Goal: Task Accomplishment & Management: Manage account settings

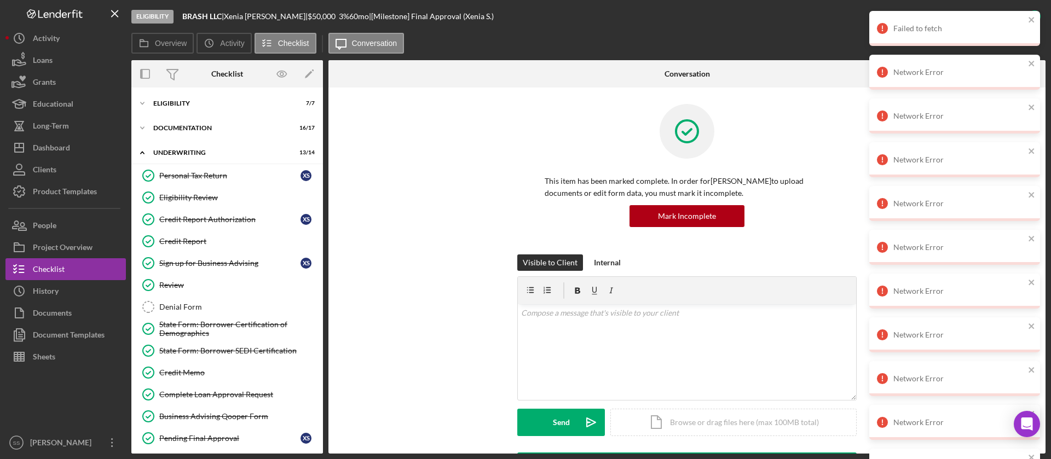
scroll to position [48, 0]
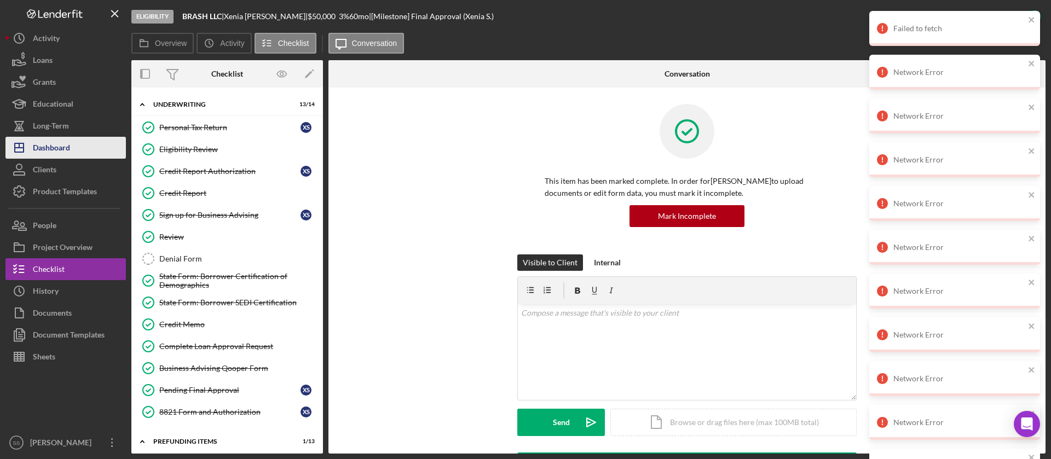
click at [83, 148] on button "Icon/Dashboard Dashboard" at bounding box center [65, 148] width 120 height 22
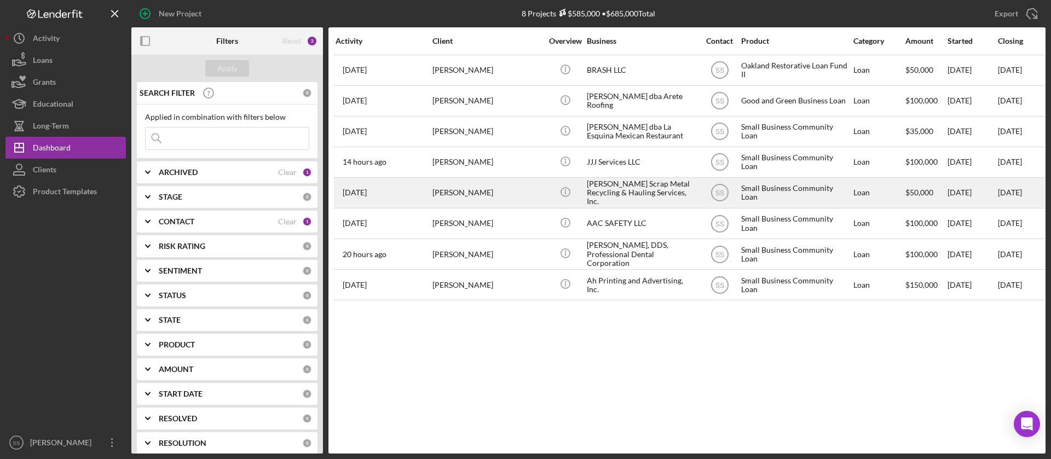
click at [633, 194] on div "[PERSON_NAME] Scrap Metal Recycling & Hauling Services, Inc." at bounding box center [641, 192] width 109 height 29
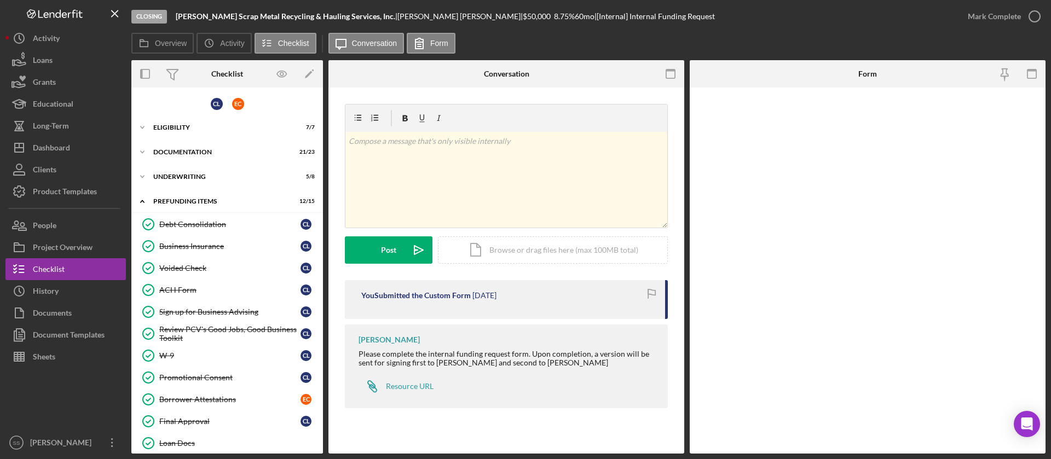
scroll to position [99, 0]
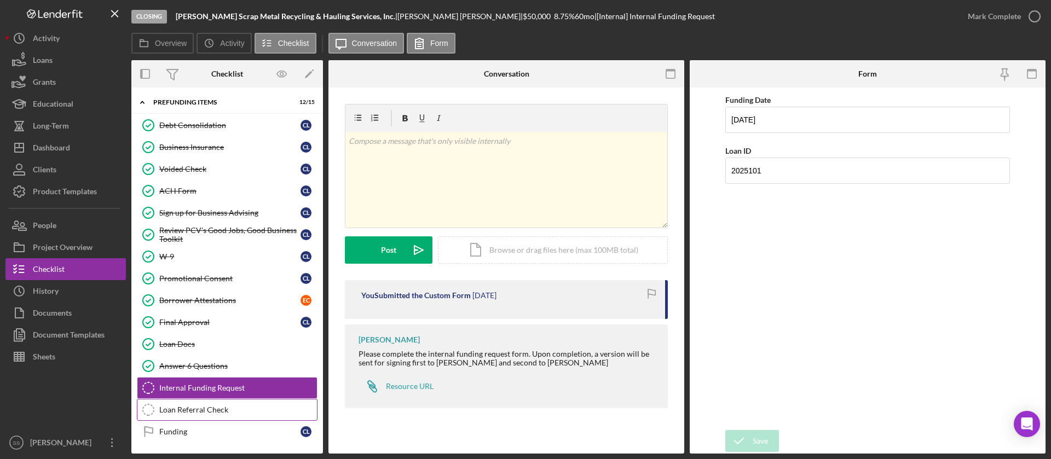
click at [225, 414] on link "Loan Referral Check Loan Referral Check" at bounding box center [227, 410] width 181 height 22
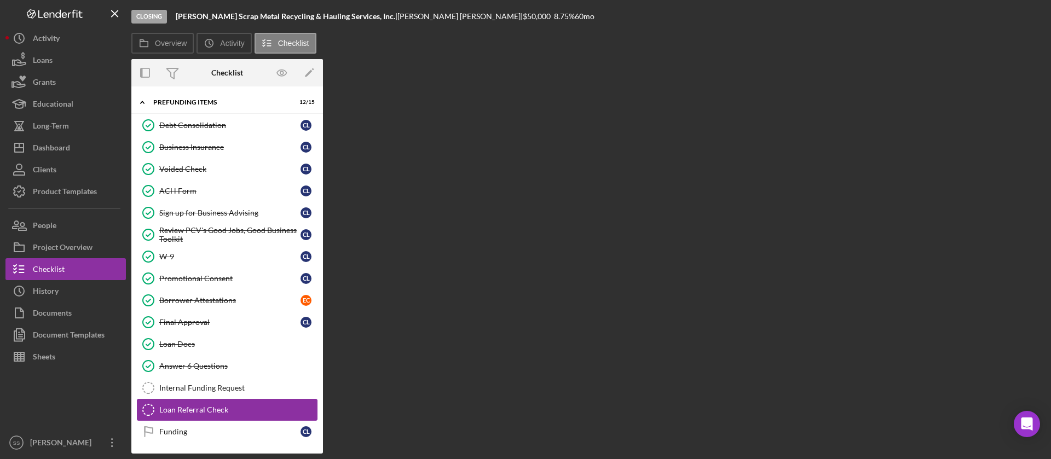
scroll to position [99, 0]
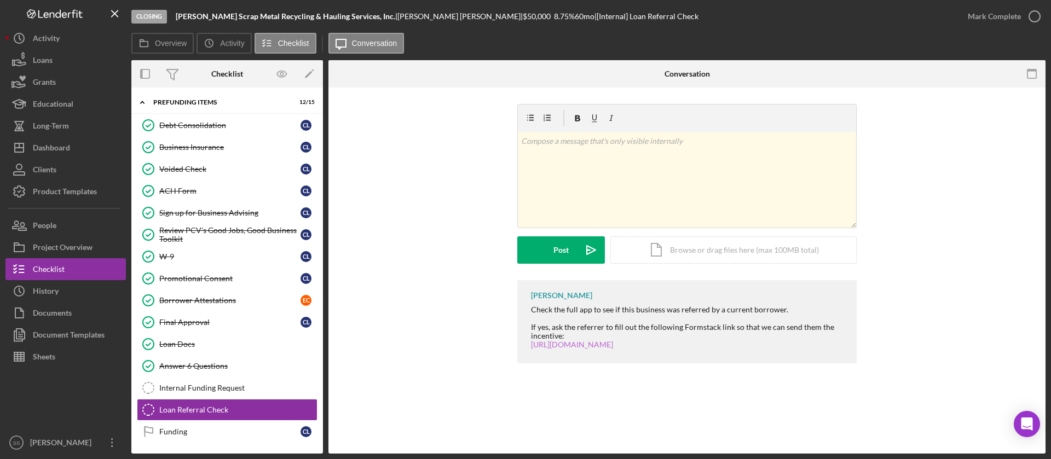
click at [554, 349] on link "[URL][DOMAIN_NAME]" at bounding box center [572, 344] width 82 height 9
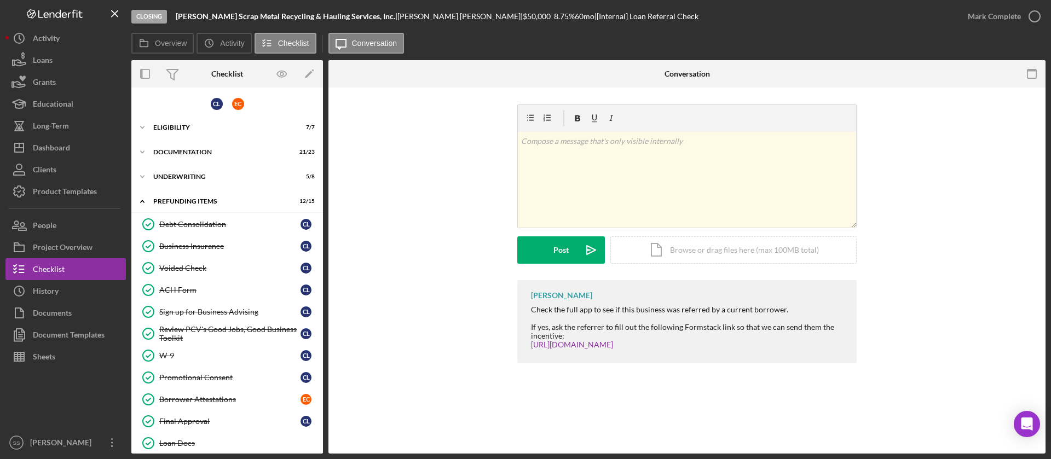
scroll to position [99, 0]
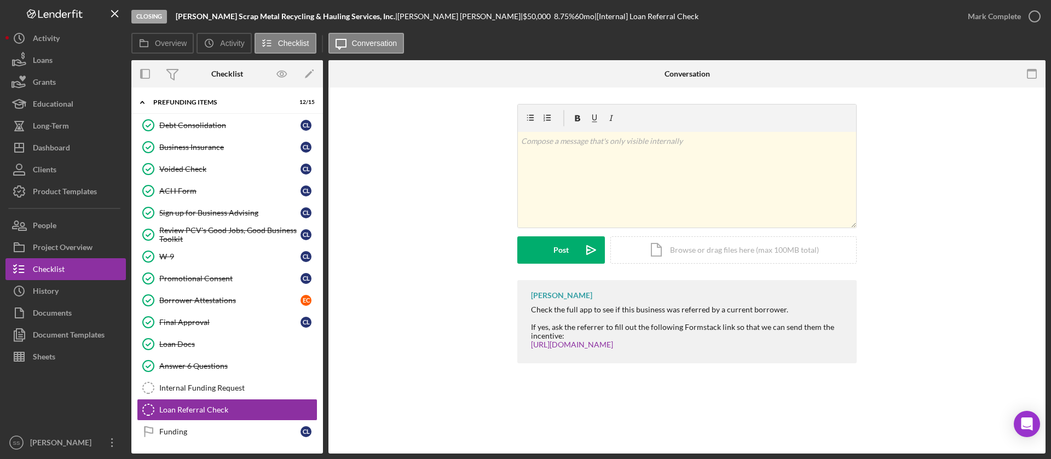
click at [311, 13] on b "[PERSON_NAME] Scrap Metal Recycling & Hauling Services, Inc." at bounding box center [286, 15] width 220 height 9
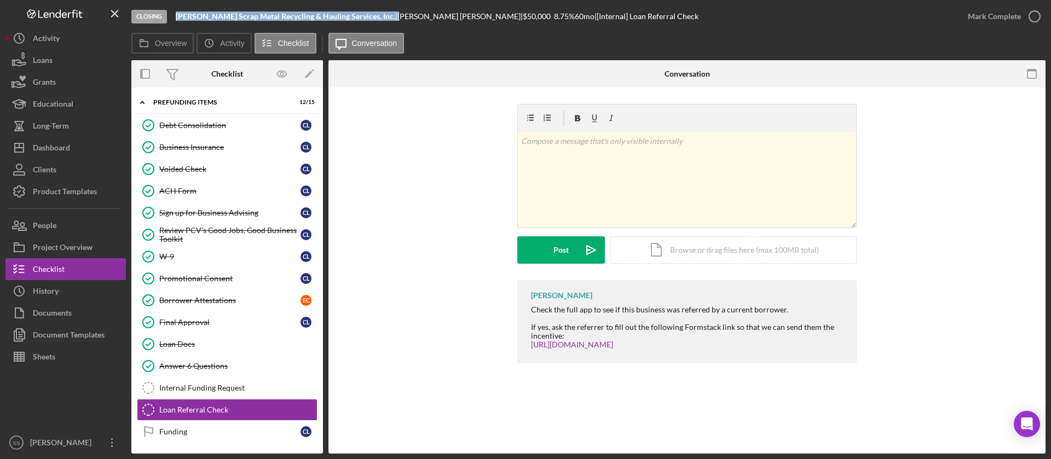
click at [311, 13] on b "[PERSON_NAME] Scrap Metal Recycling & Hauling Services, Inc." at bounding box center [286, 15] width 220 height 9
copy div "[PERSON_NAME] Scrap Metal Recycling & Hauling Services, Inc. |"
click at [596, 343] on link "[URL][DOMAIN_NAME]" at bounding box center [572, 344] width 82 height 9
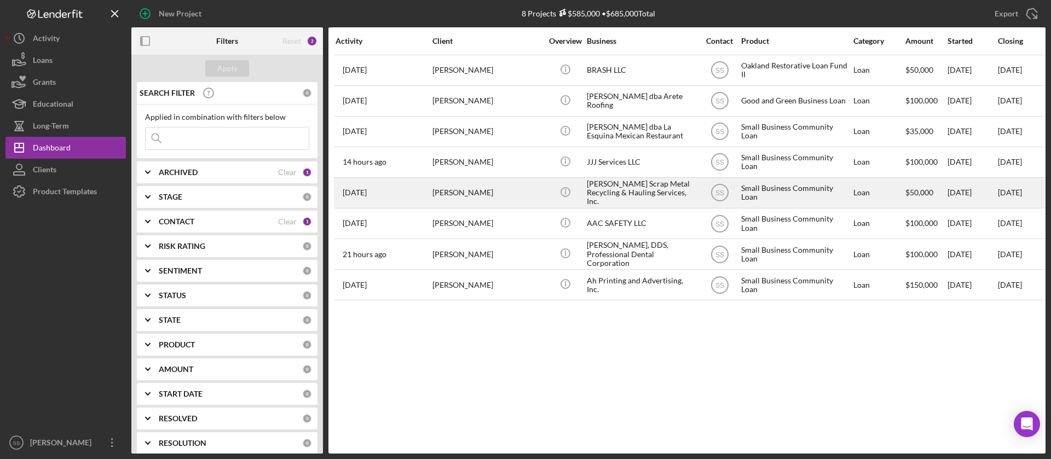
click at [660, 188] on div "Lopez Scrap Metal Recycling & Hauling Services, Inc." at bounding box center [641, 192] width 109 height 29
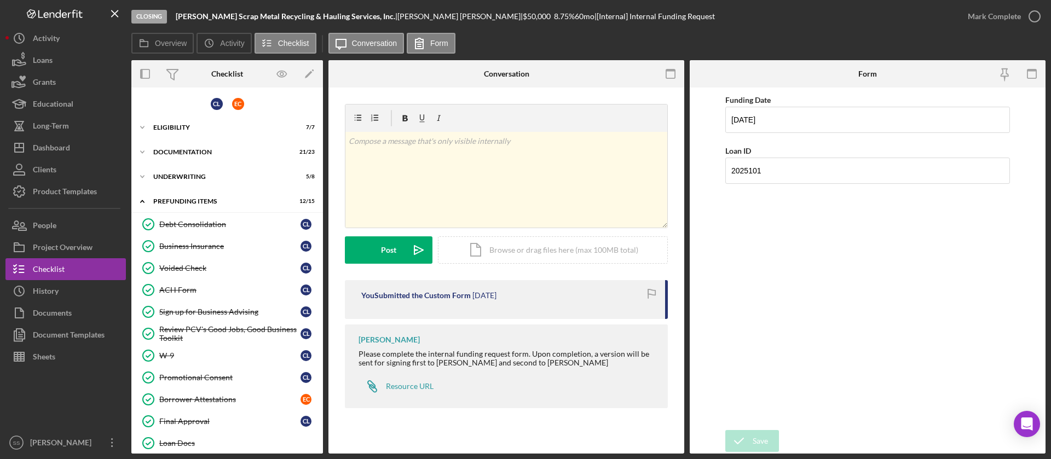
scroll to position [99, 0]
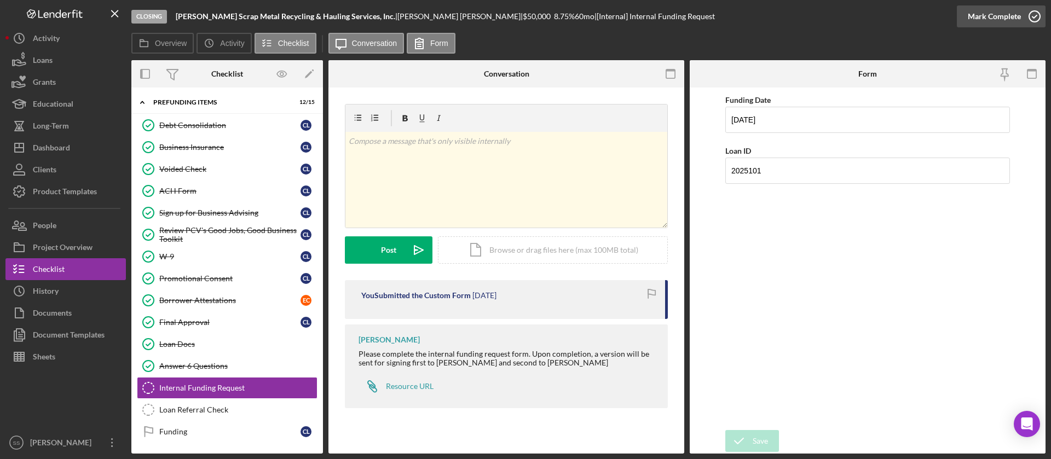
click at [1035, 18] on icon "button" at bounding box center [1034, 16] width 27 height 27
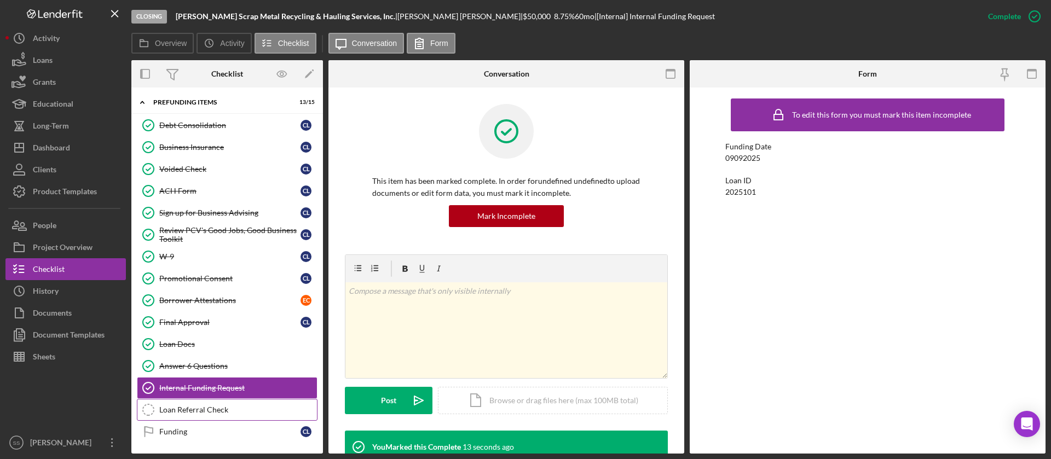
click at [235, 412] on div "Loan Referral Check" at bounding box center [238, 410] width 158 height 9
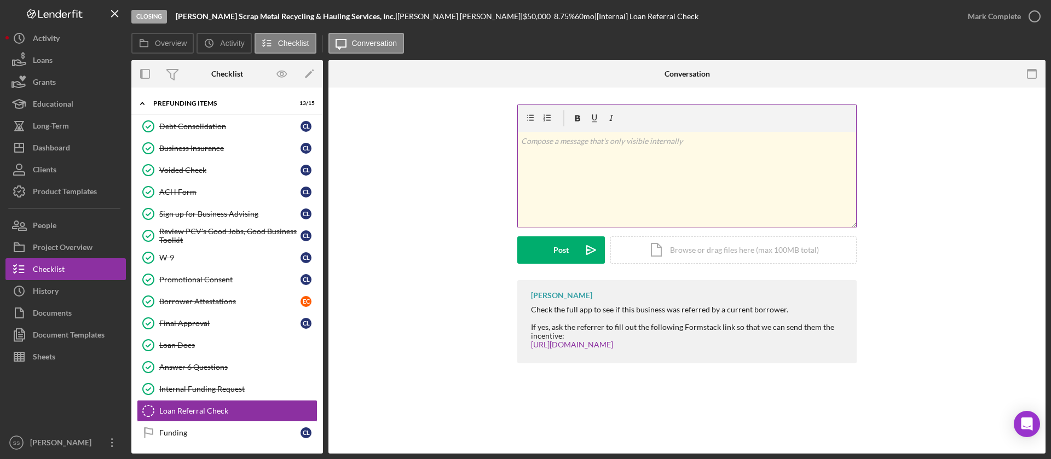
scroll to position [99, 0]
click at [695, 193] on div "v Color teal Color pink Remove color Add row above Add row below Add column bef…" at bounding box center [687, 180] width 338 height 96
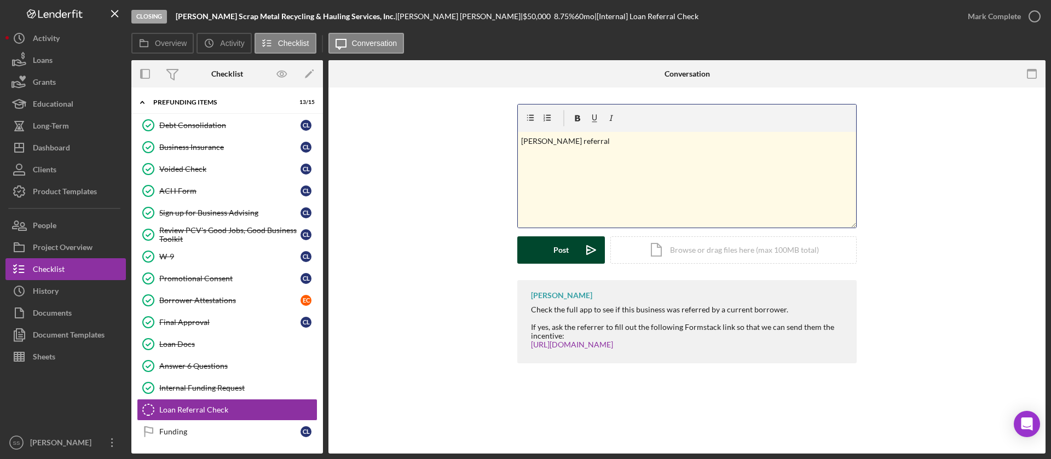
click at [544, 256] on button "Post Icon/icon-invite-send" at bounding box center [561, 249] width 88 height 27
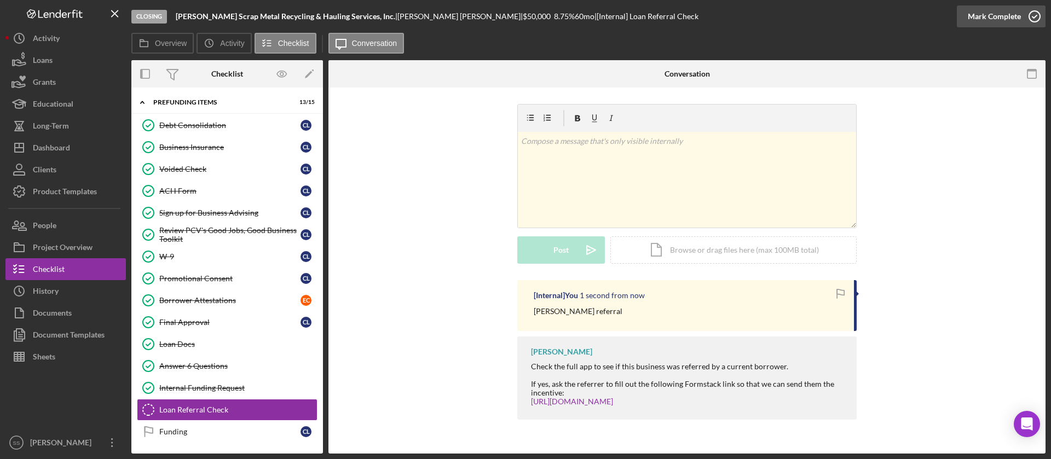
click at [1039, 19] on icon "button" at bounding box center [1034, 16] width 27 height 27
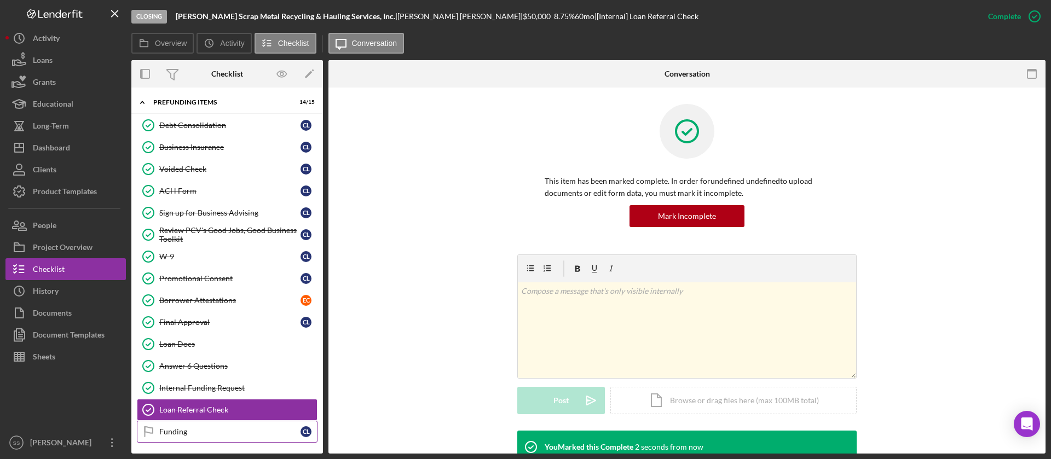
click at [201, 432] on div "Funding" at bounding box center [229, 432] width 141 height 9
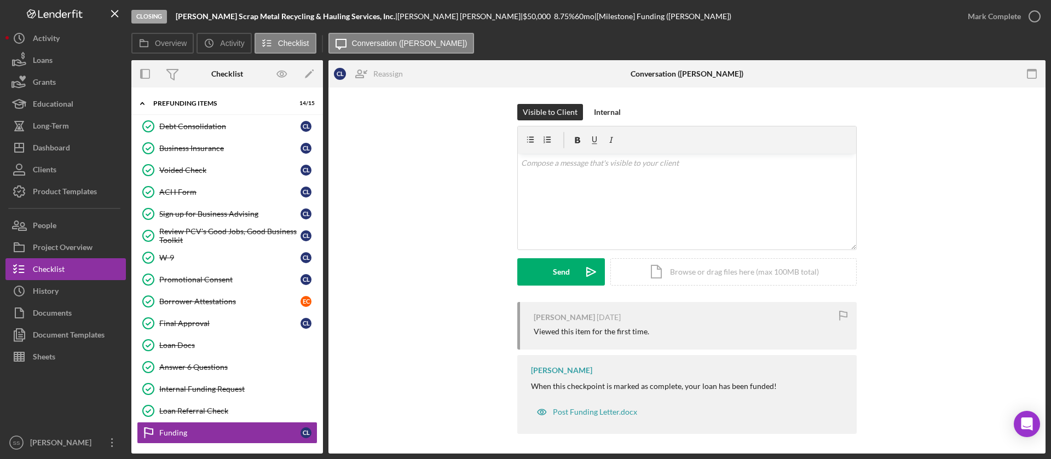
scroll to position [99, 0]
click at [1034, 16] on icon "button" at bounding box center [1034, 16] width 27 height 27
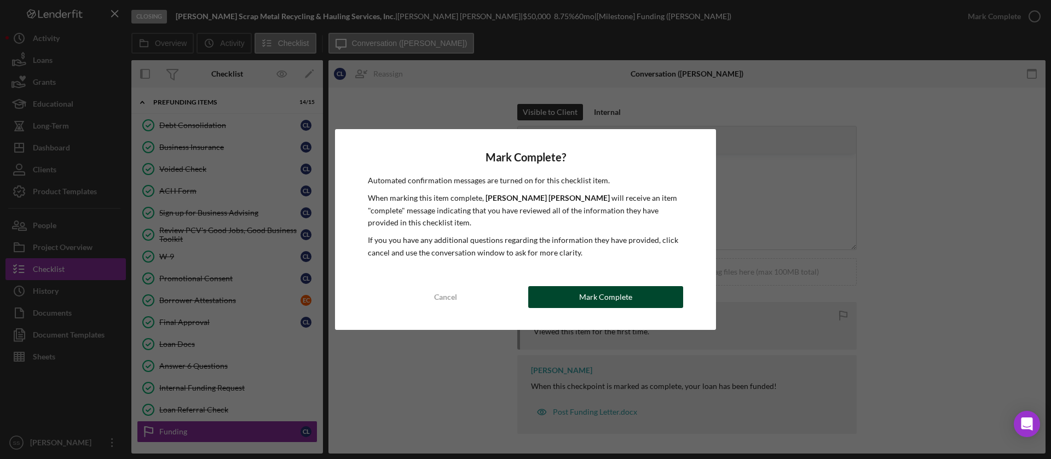
click at [615, 299] on div "Mark Complete" at bounding box center [605, 297] width 53 height 22
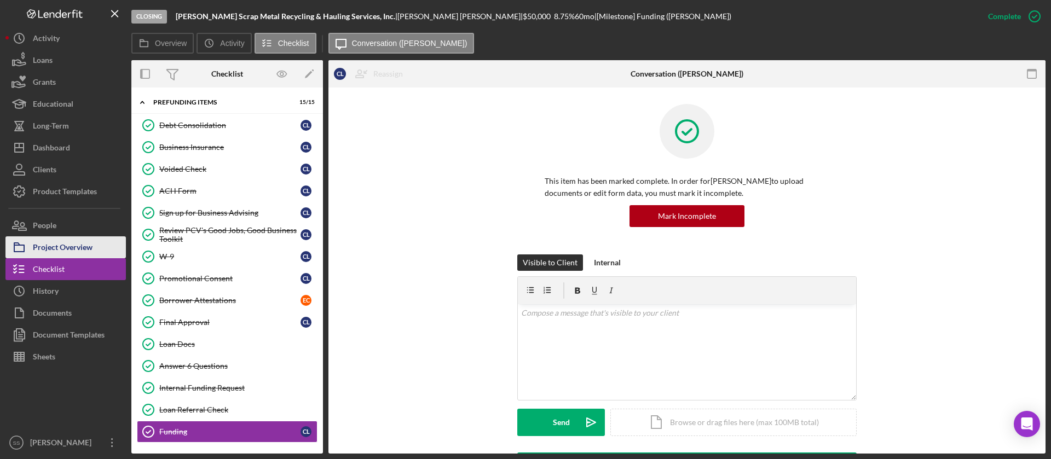
click at [65, 245] on div "Project Overview" at bounding box center [63, 248] width 60 height 25
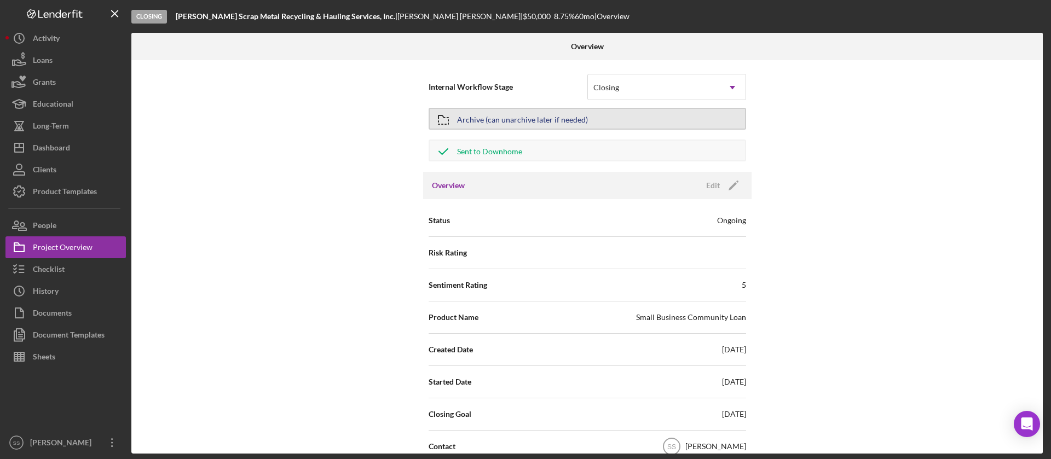
click at [649, 123] on button "Archive (can unarchive later if needed)" at bounding box center [588, 119] width 318 height 22
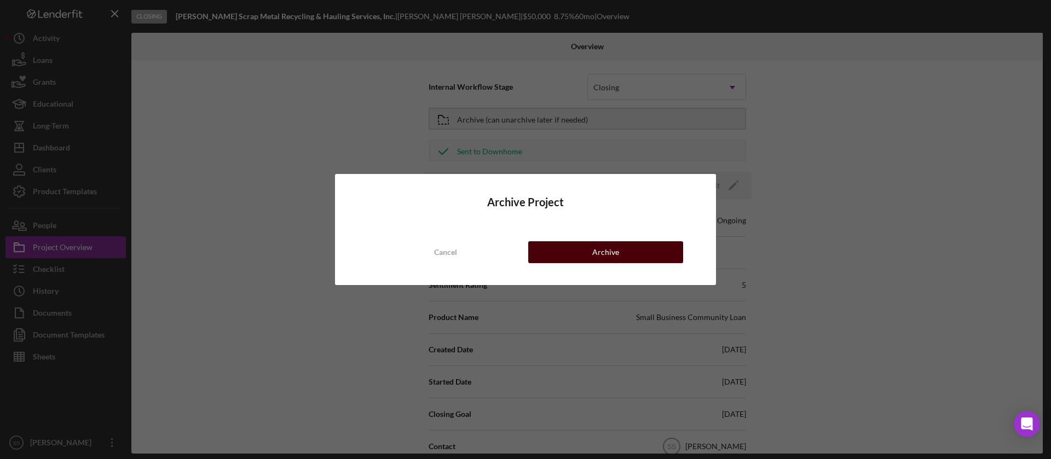
click at [611, 254] on div "Archive" at bounding box center [605, 252] width 27 height 22
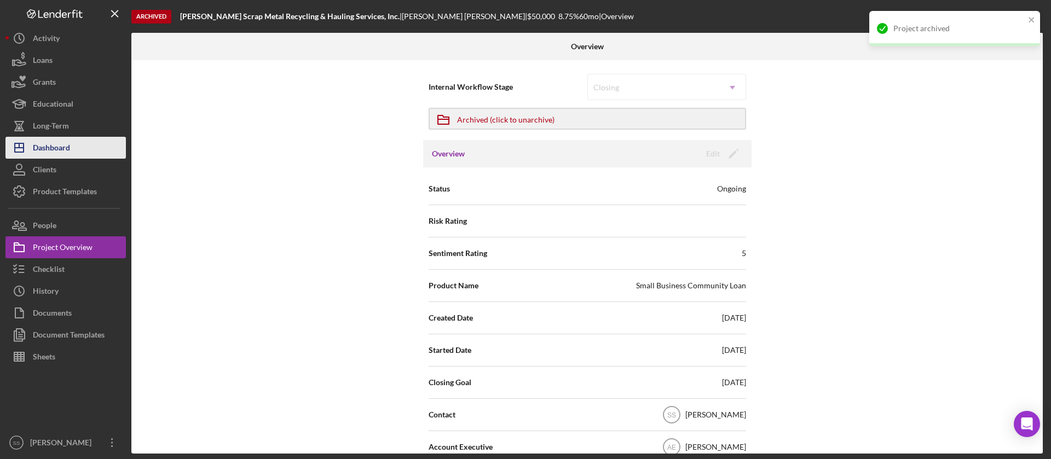
click at [64, 145] on div "Dashboard" at bounding box center [51, 149] width 37 height 25
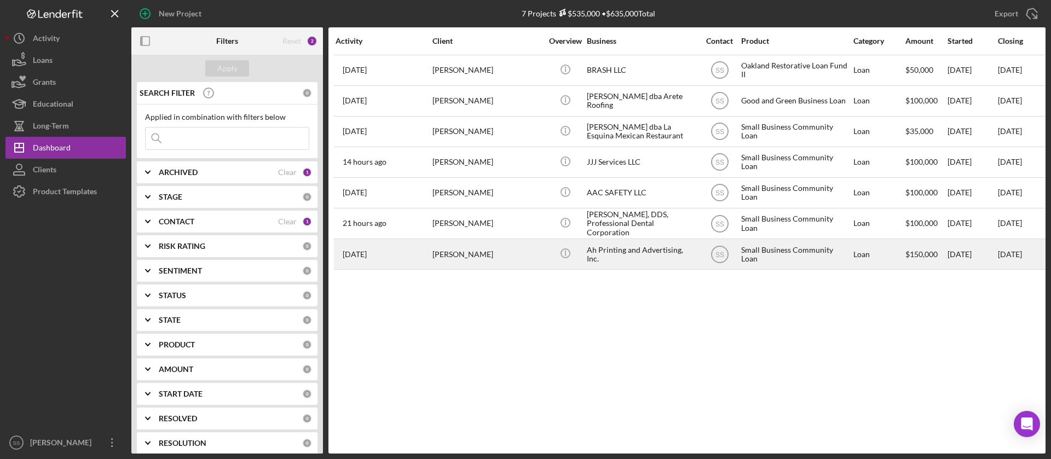
click at [449, 262] on div "Aleksandr Shoshin" at bounding box center [486, 254] width 109 height 29
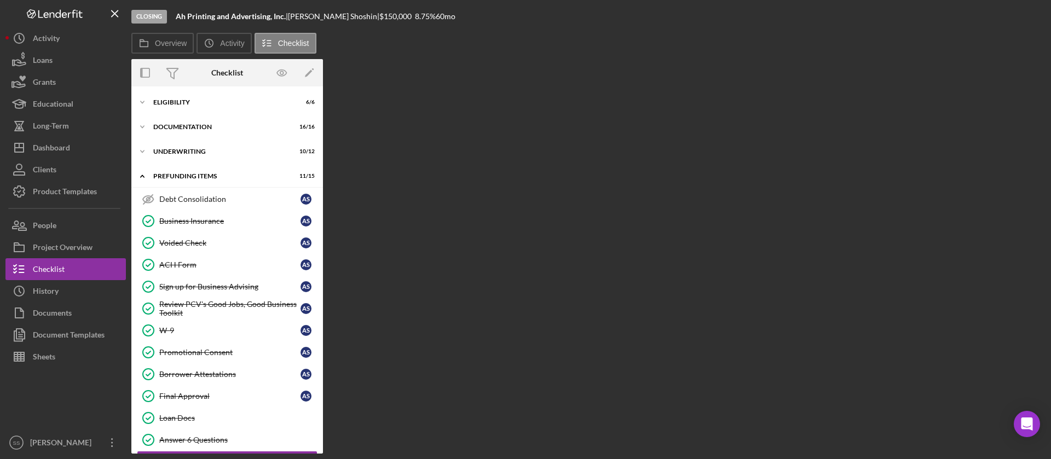
scroll to position [74, 0]
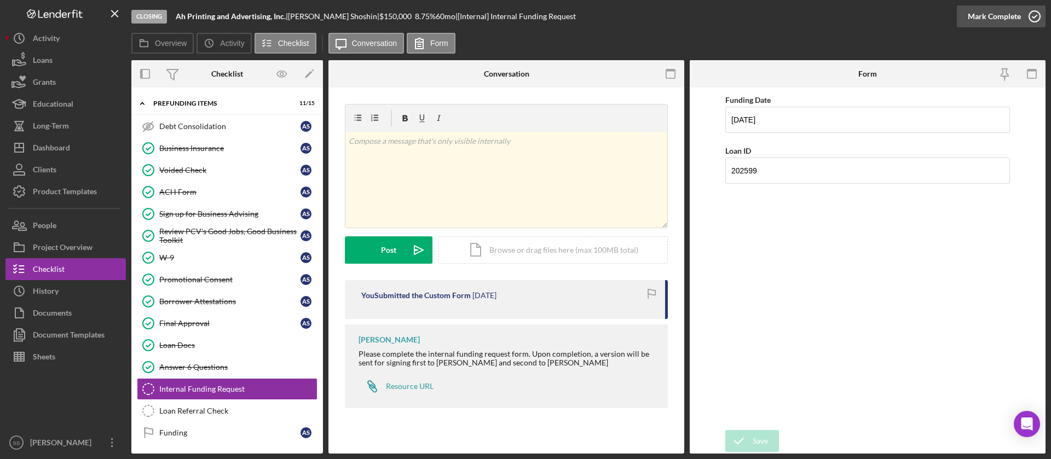
click at [1033, 8] on icon "button" at bounding box center [1034, 16] width 27 height 27
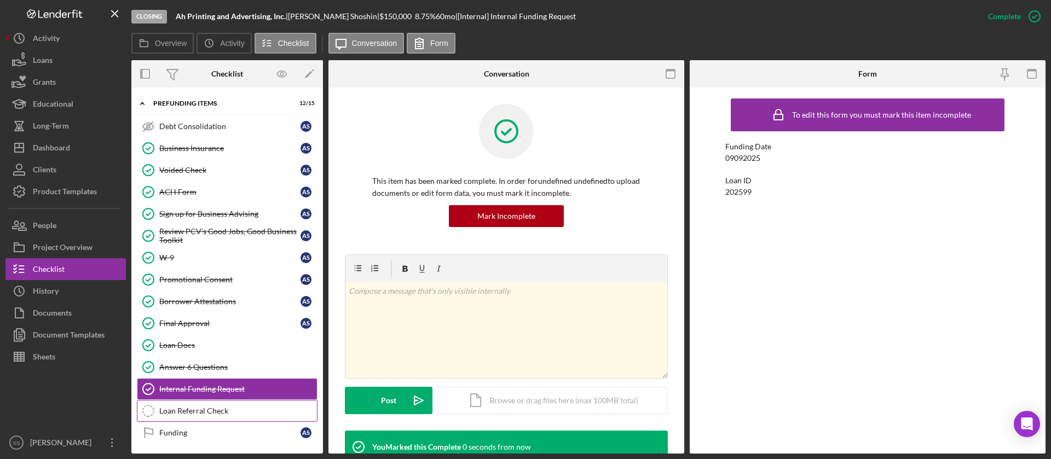
click at [263, 406] on link "Loan Referral Check Loan Referral Check" at bounding box center [227, 411] width 181 height 22
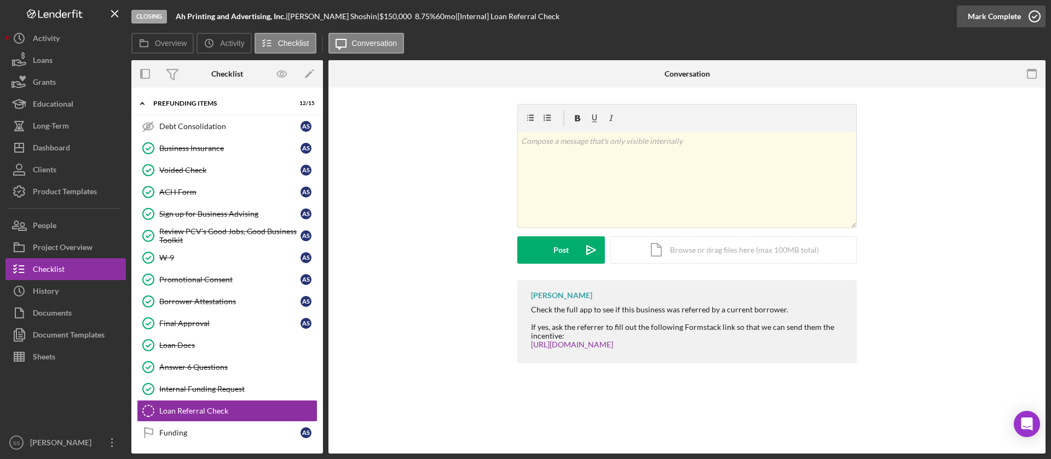
click at [1039, 10] on icon "button" at bounding box center [1034, 16] width 27 height 27
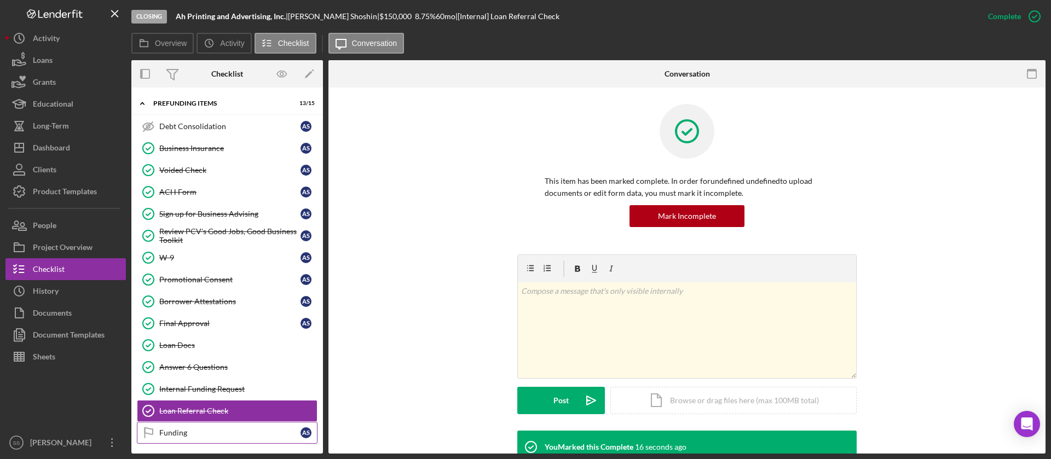
click at [238, 430] on div "Funding" at bounding box center [229, 433] width 141 height 9
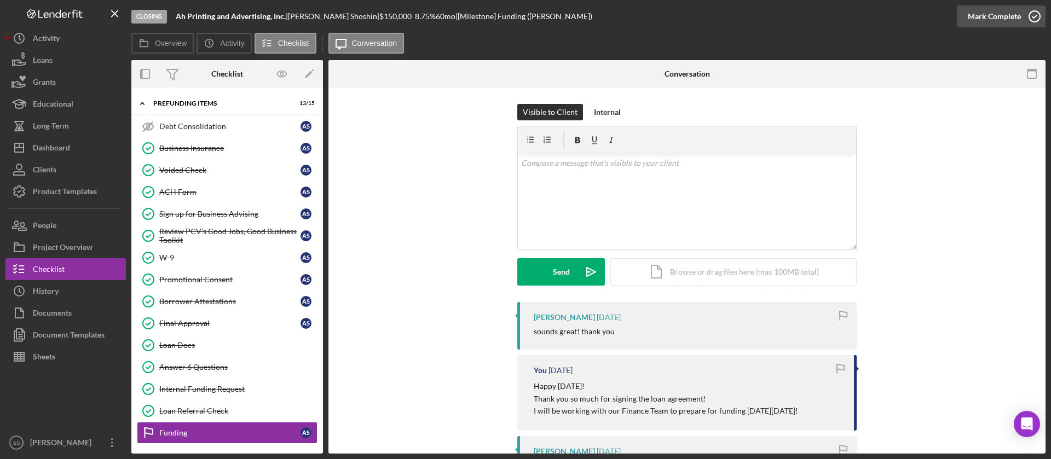
click at [1032, 16] on icon "button" at bounding box center [1034, 16] width 27 height 27
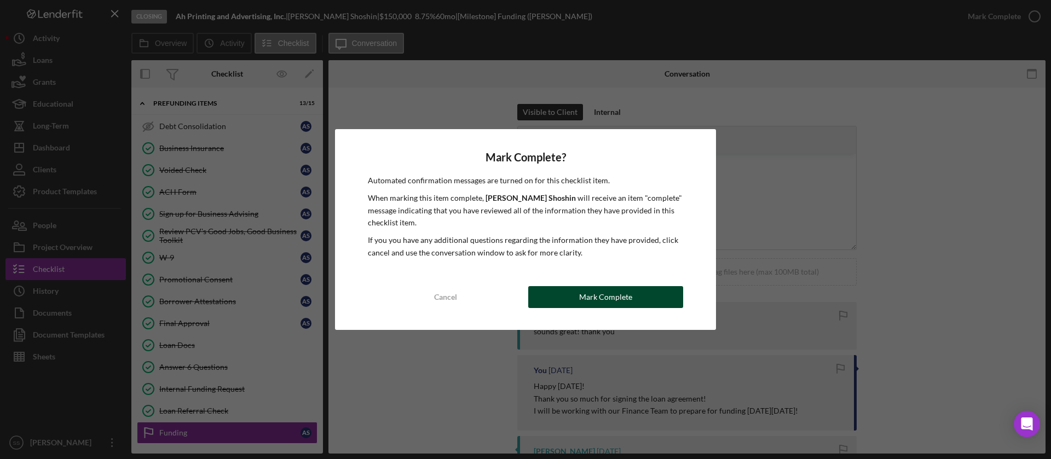
click at [573, 295] on button "Mark Complete" at bounding box center [605, 297] width 155 height 22
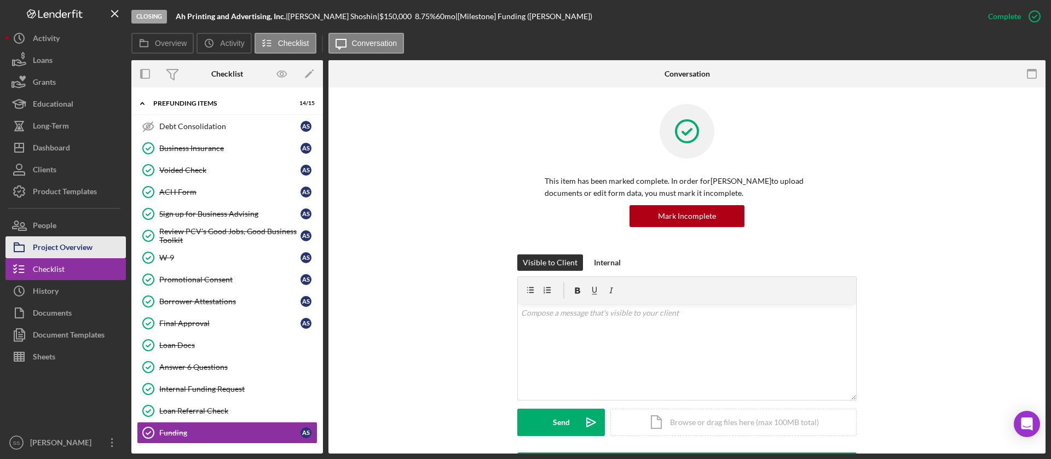
click at [68, 245] on div "Project Overview" at bounding box center [63, 248] width 60 height 25
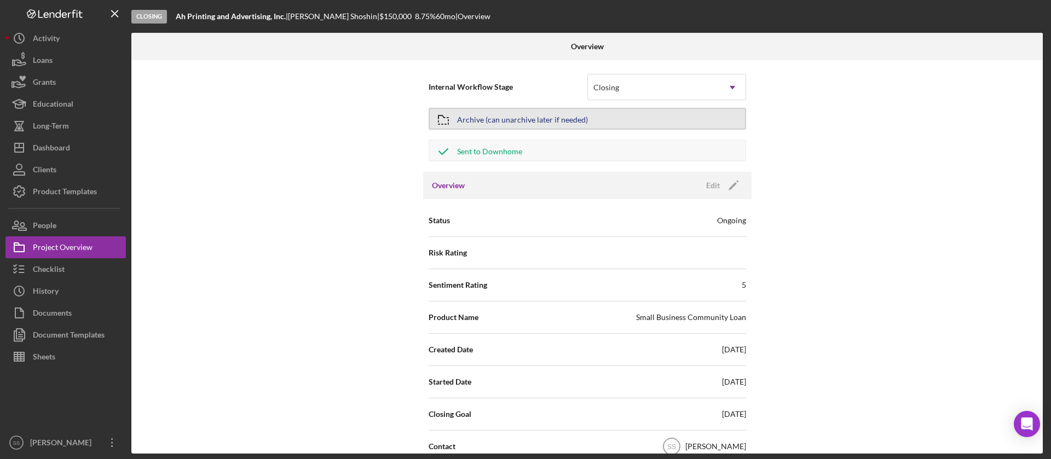
click at [620, 125] on button "Archive (can unarchive later if needed)" at bounding box center [588, 119] width 318 height 22
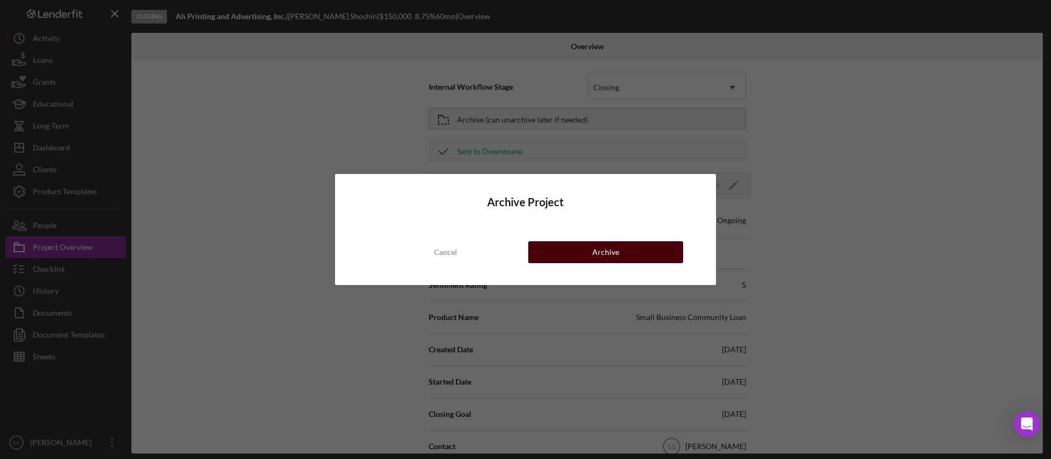
click at [592, 251] on button "Archive" at bounding box center [605, 252] width 155 height 22
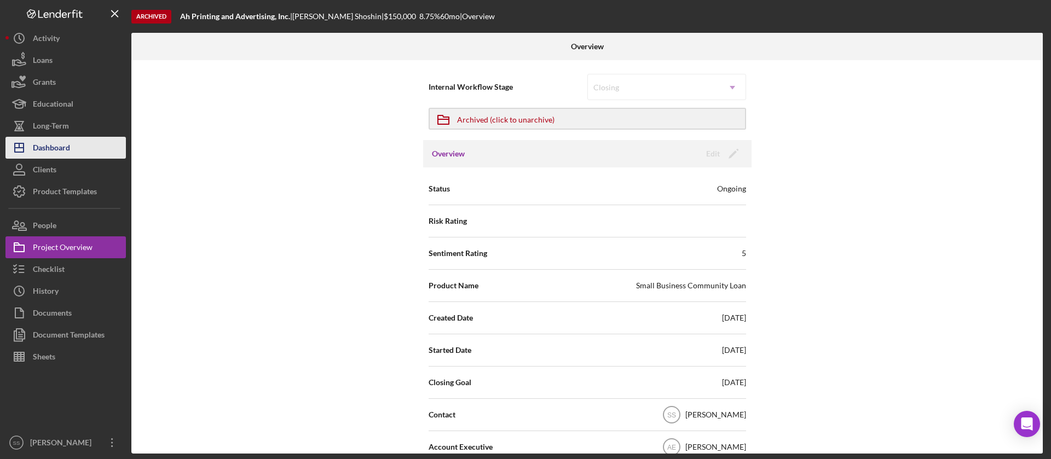
click at [63, 142] on div "Dashboard" at bounding box center [51, 149] width 37 height 25
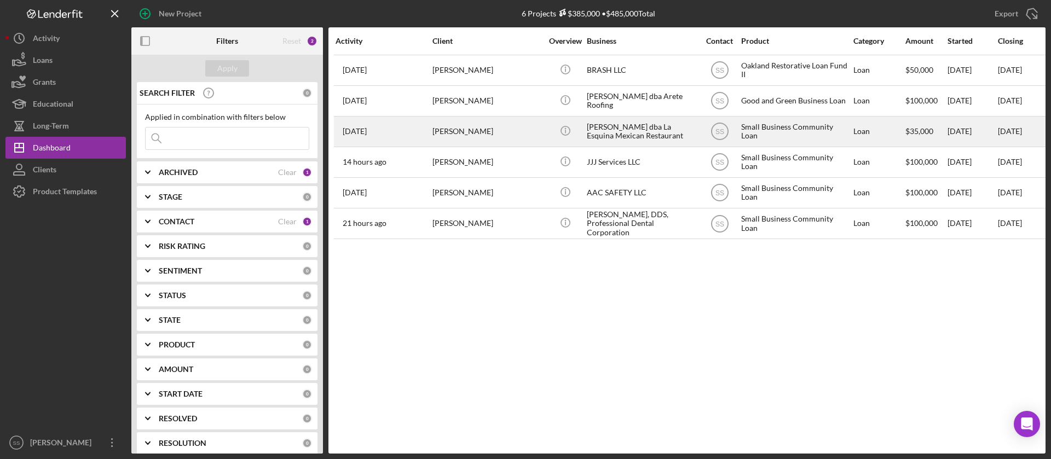
click at [423, 132] on div "7 days ago Benjamin Romero" at bounding box center [384, 131] width 96 height 29
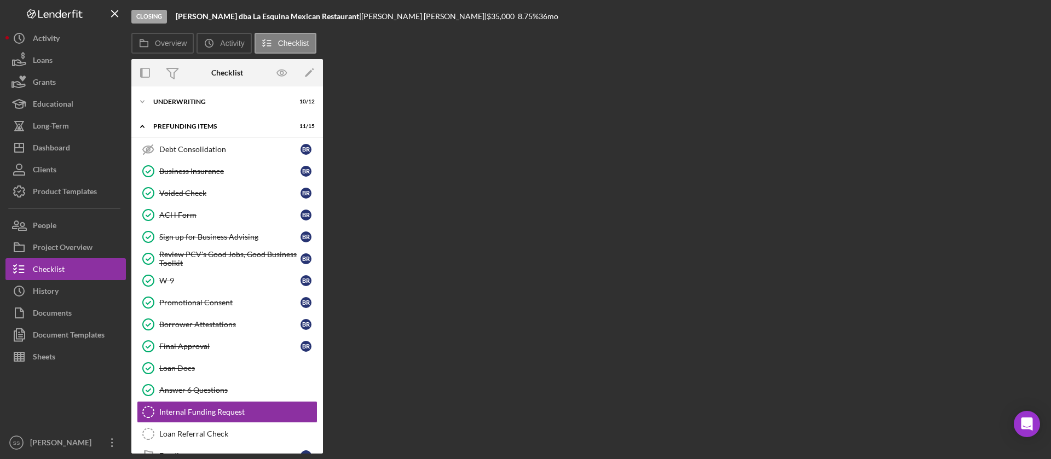
scroll to position [74, 0]
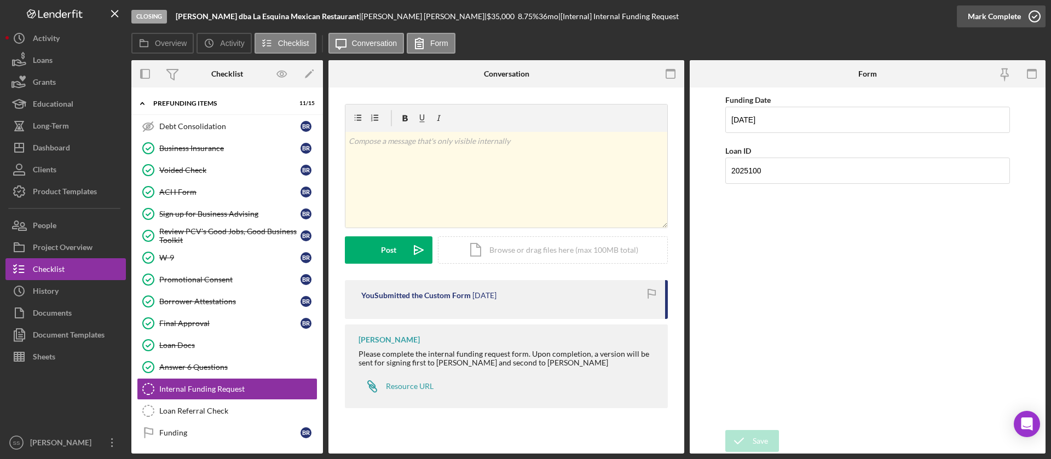
click at [1032, 11] on circle "button" at bounding box center [1034, 16] width 11 height 11
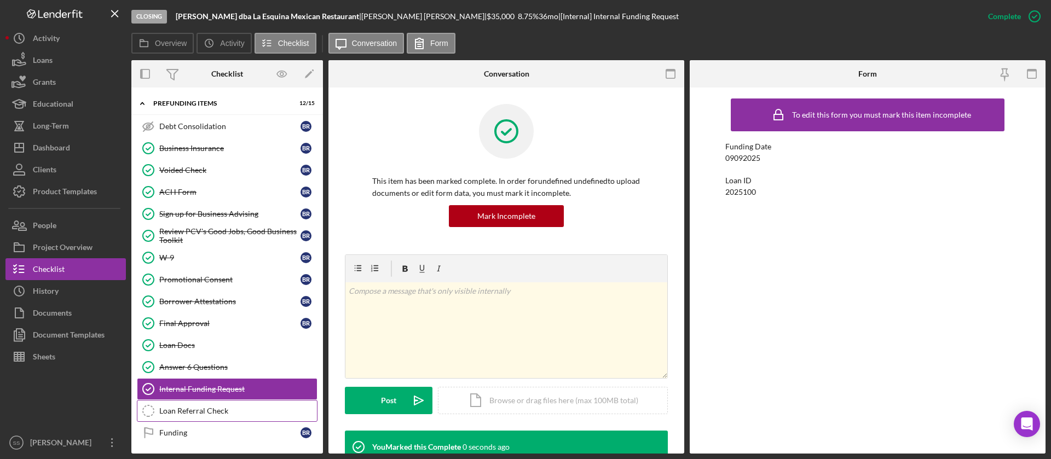
click at [243, 414] on div "Loan Referral Check" at bounding box center [238, 411] width 158 height 9
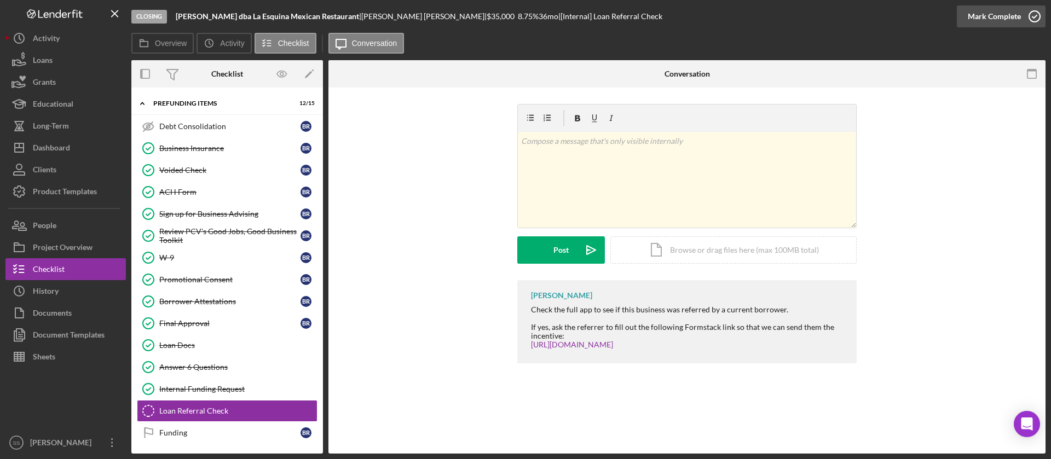
click at [1038, 11] on icon "button" at bounding box center [1034, 16] width 27 height 27
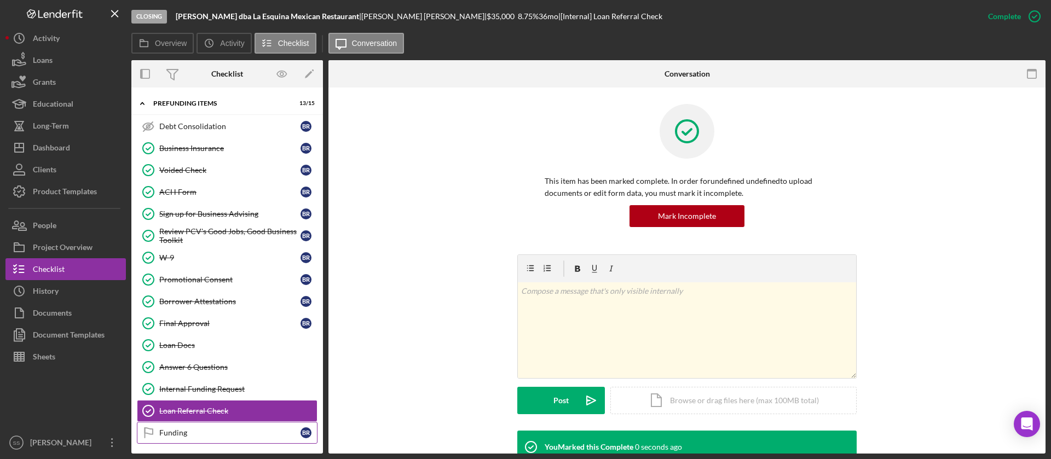
click at [193, 425] on link "Funding Funding B R" at bounding box center [227, 433] width 181 height 22
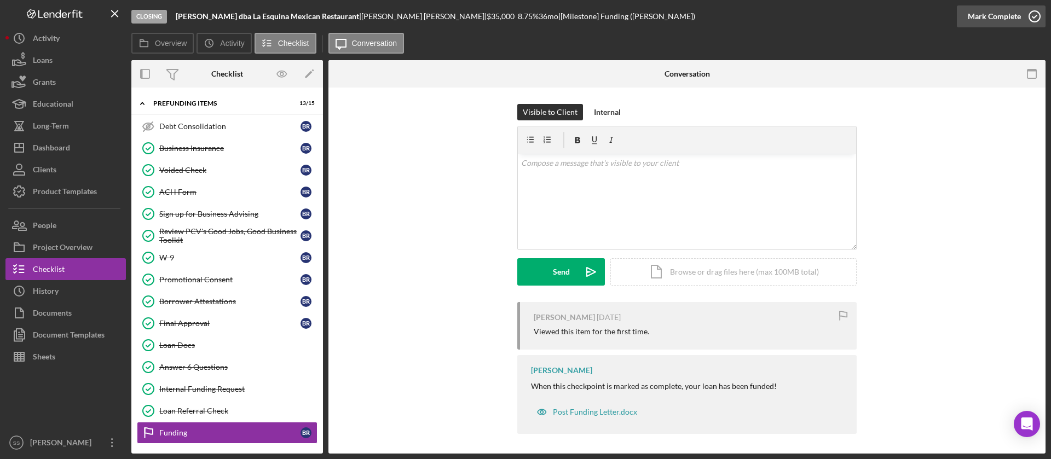
click at [1040, 12] on icon "button" at bounding box center [1034, 16] width 27 height 27
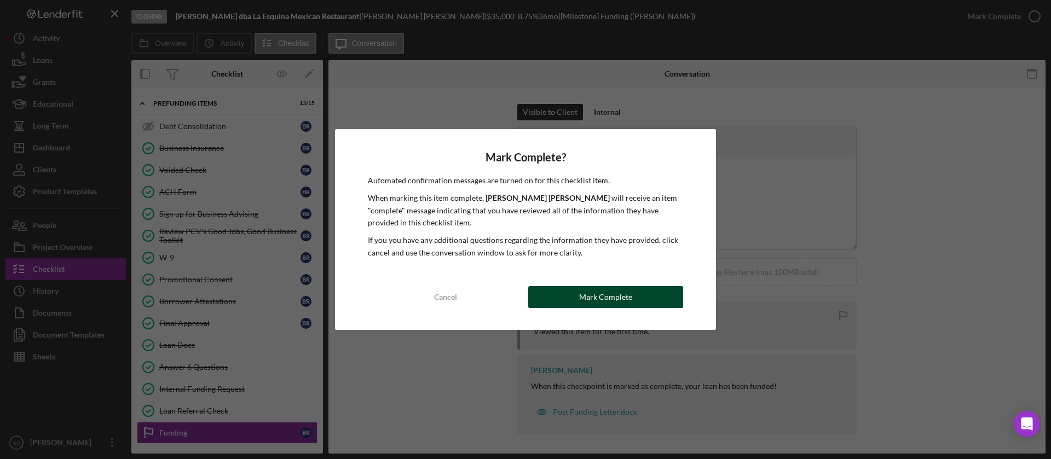
click at [602, 296] on div "Mark Complete" at bounding box center [605, 297] width 53 height 22
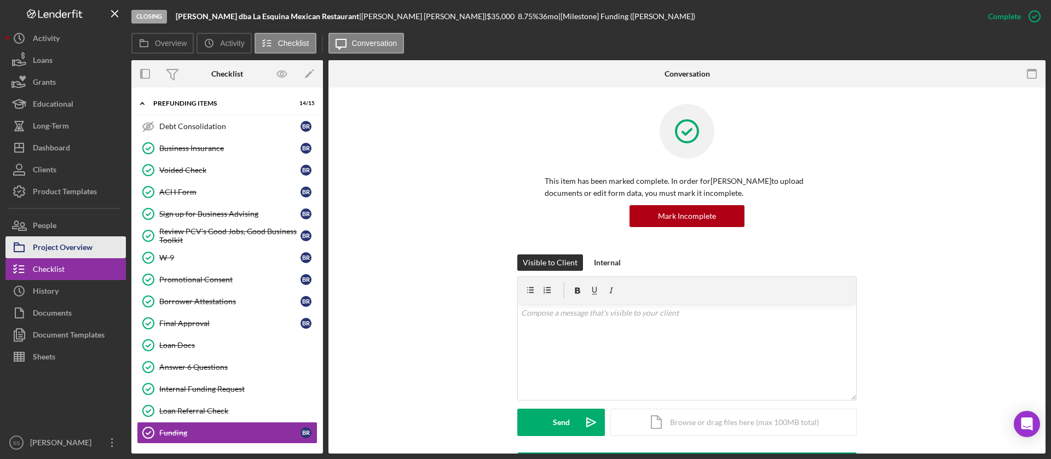
click at [89, 252] on div "Project Overview" at bounding box center [63, 248] width 60 height 25
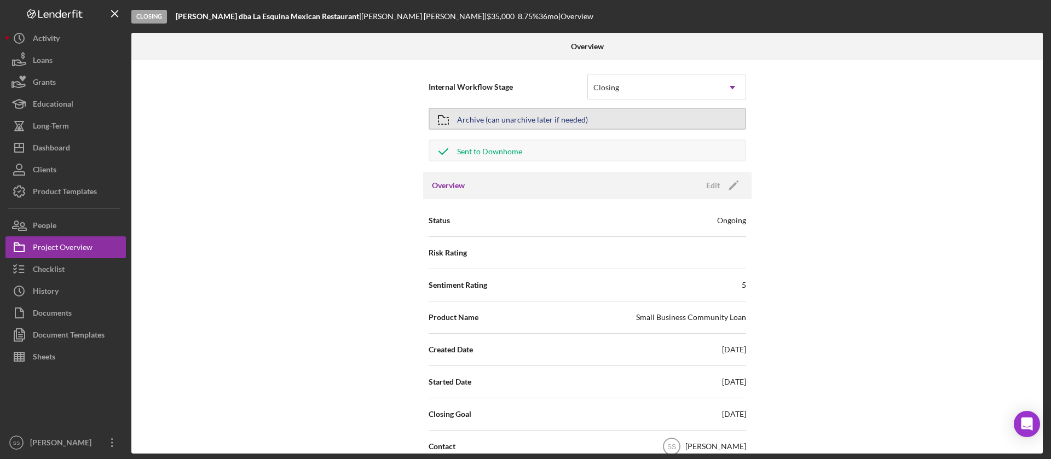
click at [659, 117] on button "Archive (can unarchive later if needed)" at bounding box center [588, 119] width 318 height 22
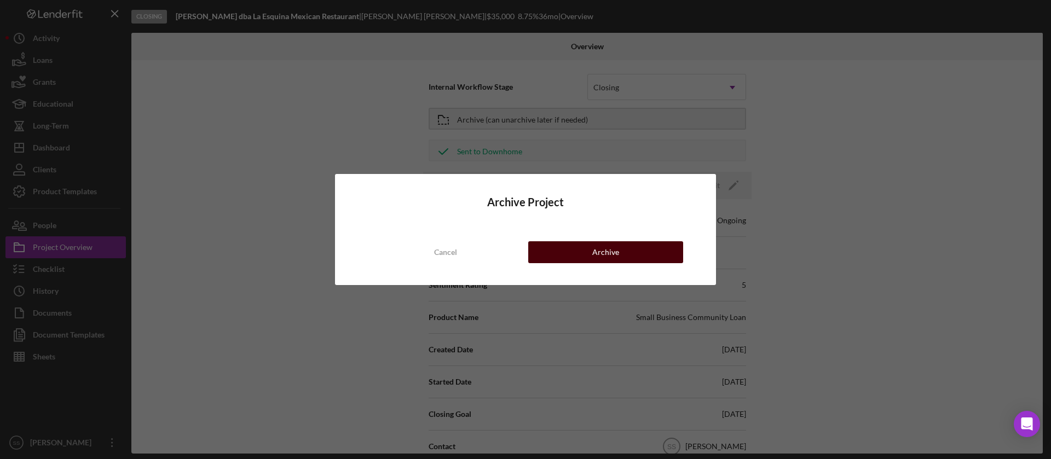
click at [599, 255] on div "Archive" at bounding box center [605, 252] width 27 height 22
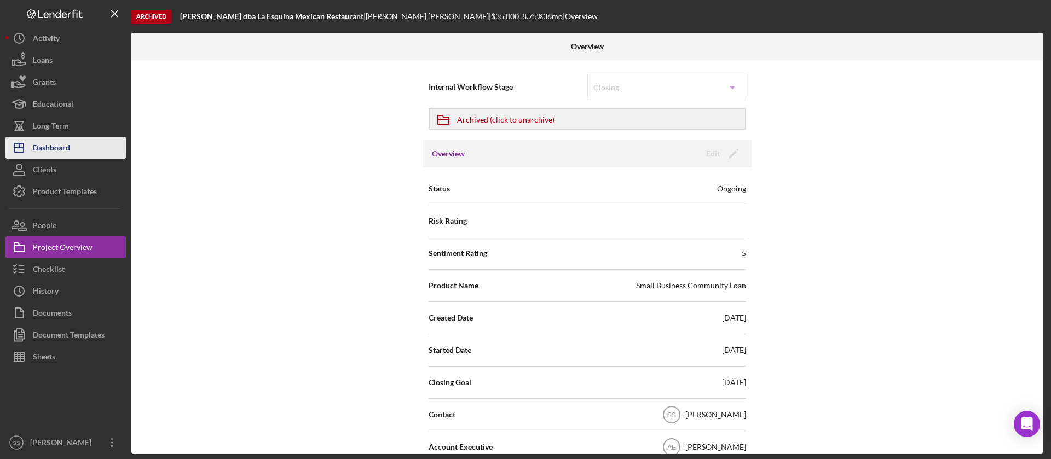
click at [69, 142] on div "Dashboard" at bounding box center [51, 149] width 37 height 25
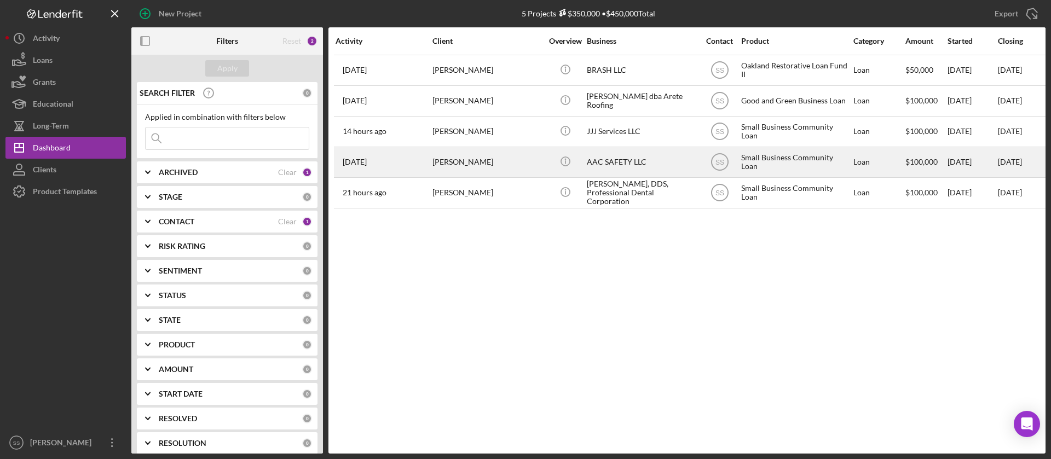
click at [484, 164] on div "[PERSON_NAME]" at bounding box center [486, 162] width 109 height 29
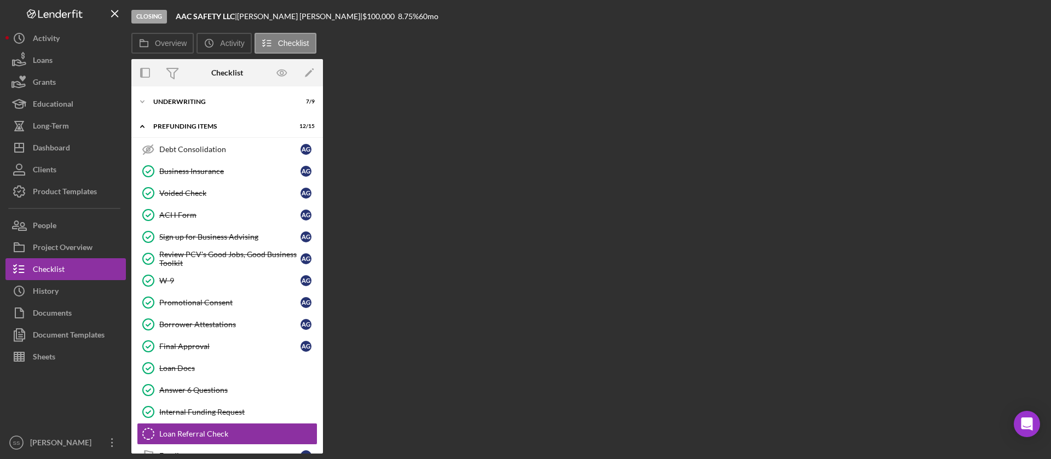
scroll to position [74, 0]
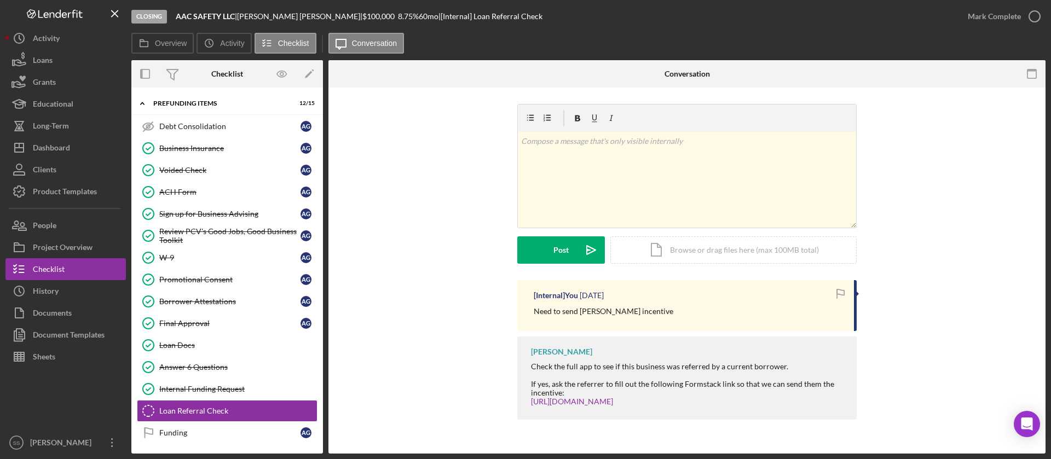
click at [214, 19] on b "AAC SAFETY LLC" at bounding box center [205, 15] width 59 height 9
copy div "AAC SAFETY LLC |"
click at [585, 399] on link "[URL][DOMAIN_NAME]" at bounding box center [572, 401] width 82 height 9
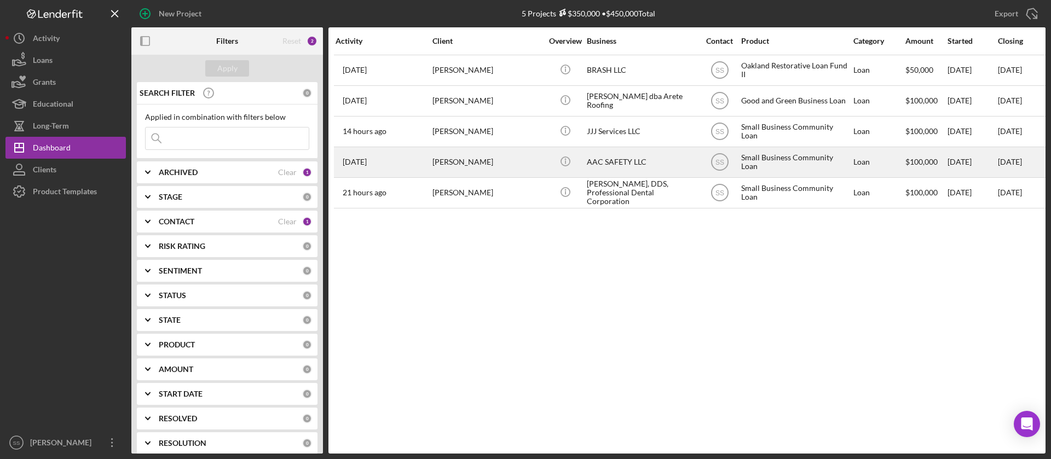
click at [483, 170] on div "[PERSON_NAME]" at bounding box center [486, 162] width 109 height 29
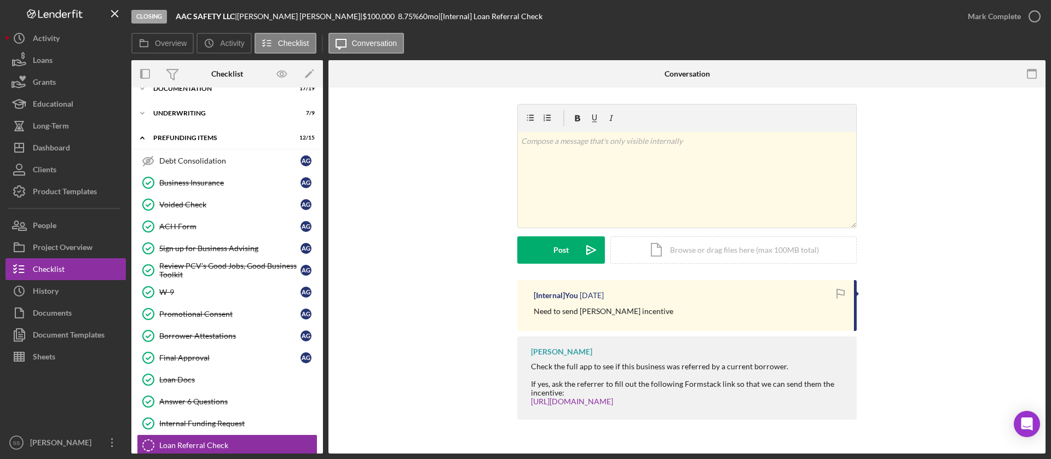
click at [298, 18] on div "[PERSON_NAME] |" at bounding box center [299, 16] width 125 height 9
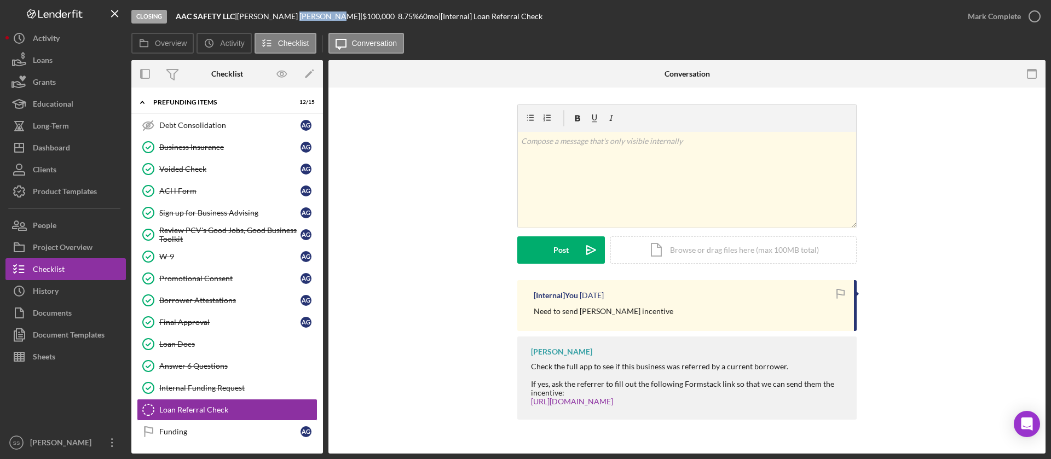
click at [298, 18] on div "[PERSON_NAME] |" at bounding box center [299, 16] width 125 height 9
copy div "[PERSON_NAME] |"
